Goal: Information Seeking & Learning: Learn about a topic

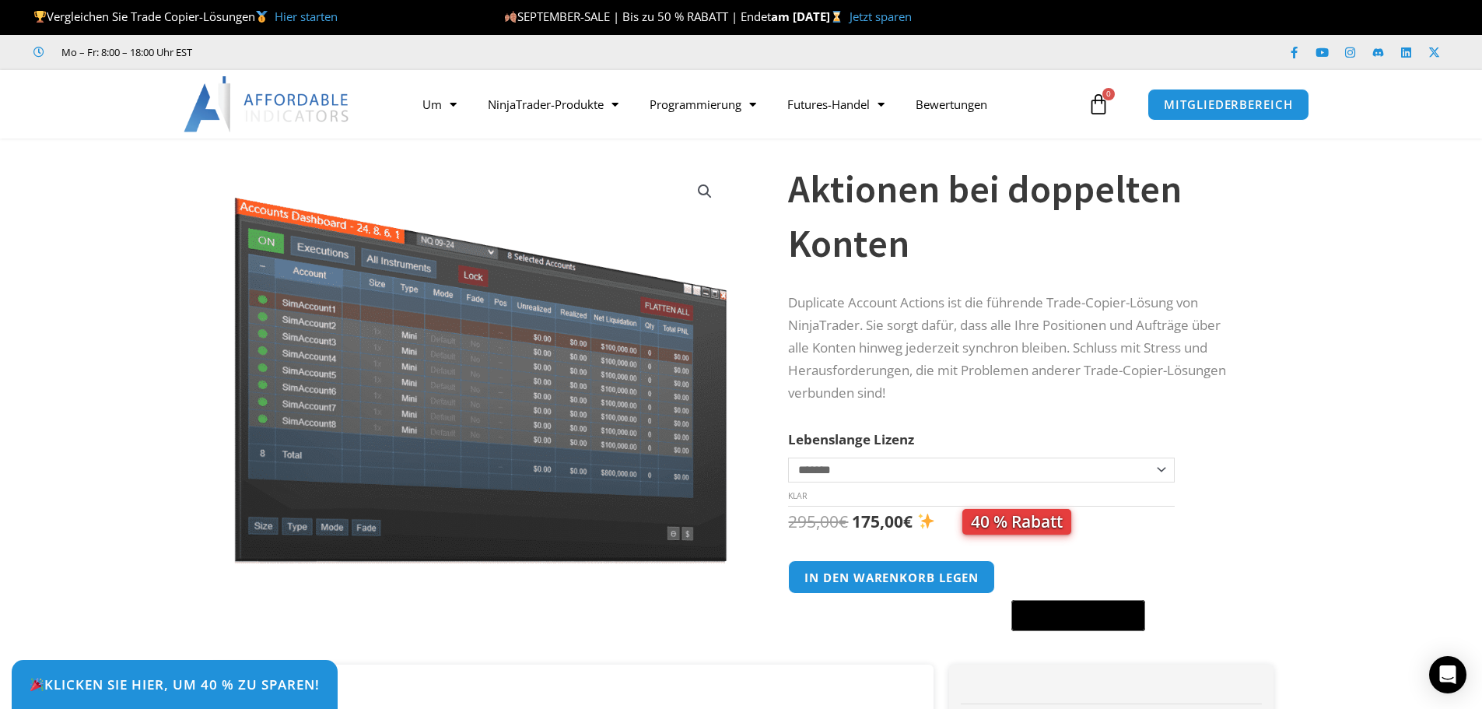
click at [1162, 467] on select "**********" at bounding box center [981, 470] width 386 height 25
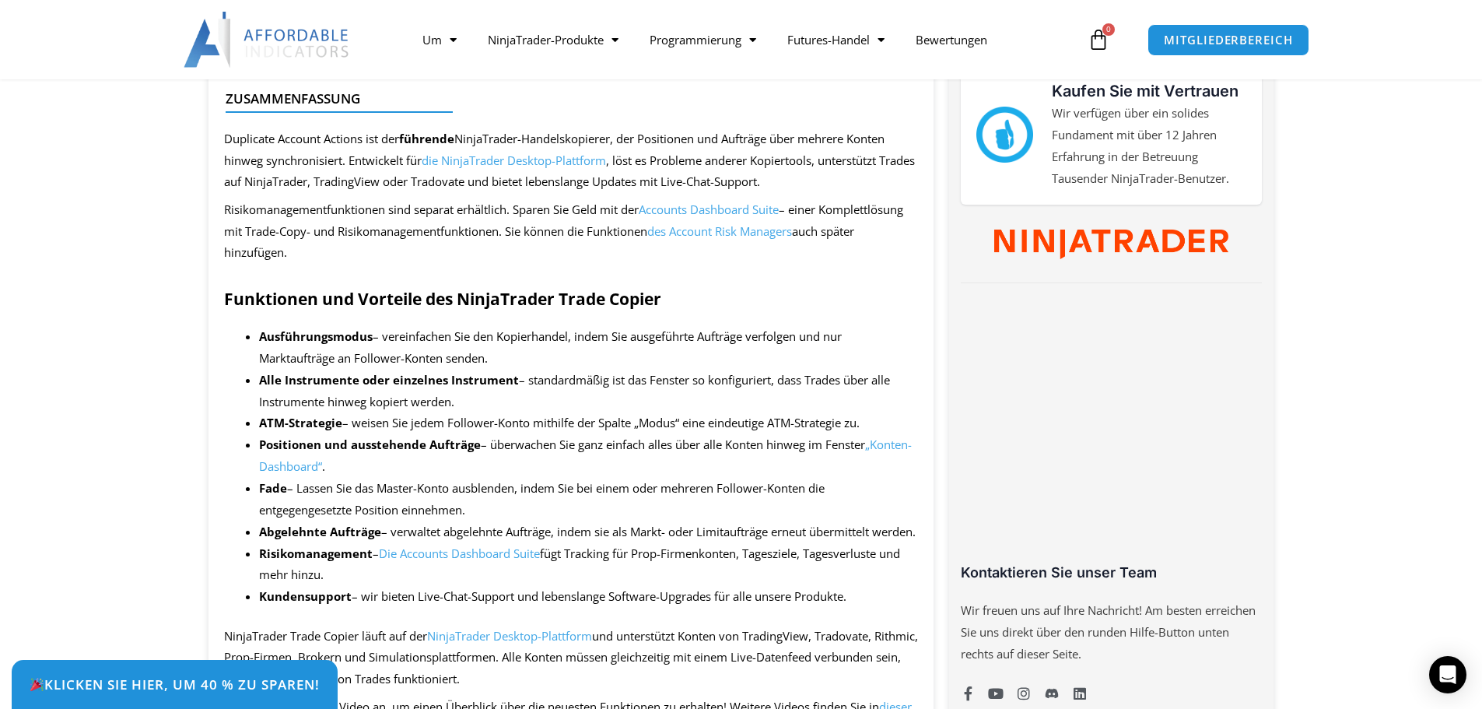
scroll to position [778, 0]
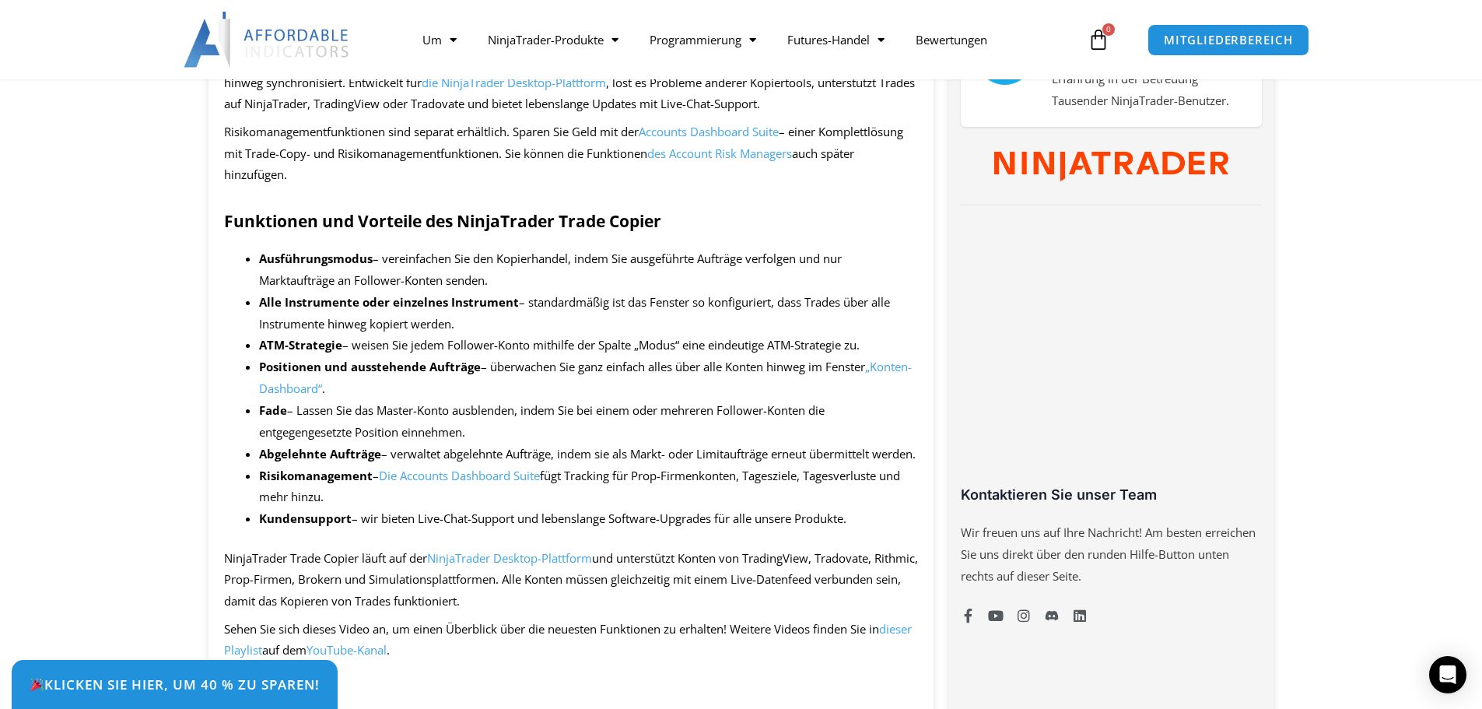
drag, startPoint x: 576, startPoint y: 629, endPoint x: 153, endPoint y: 497, distance: 443.5
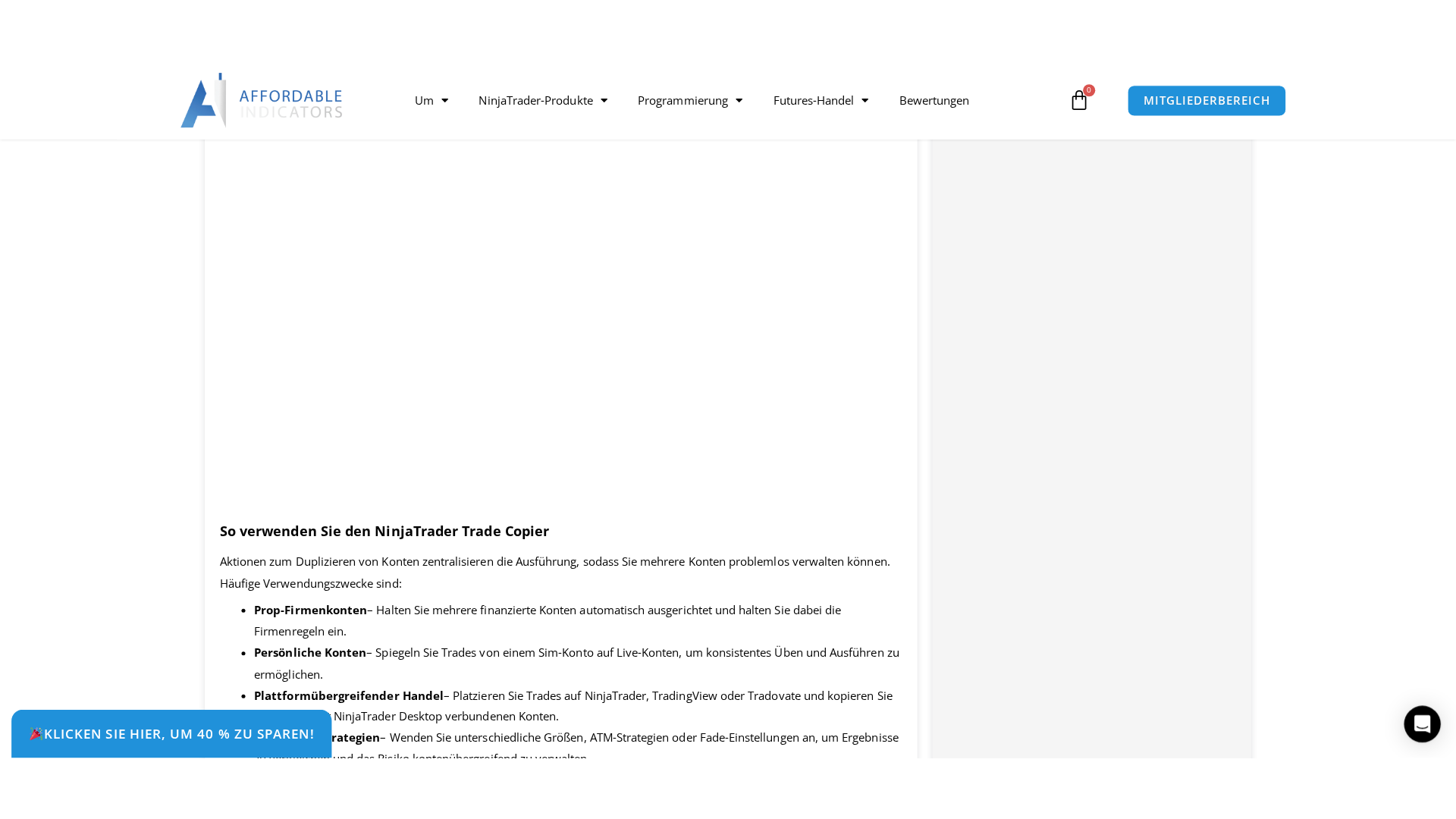
scroll to position [1290, 0]
